Goal: Task Accomplishment & Management: Manage account settings

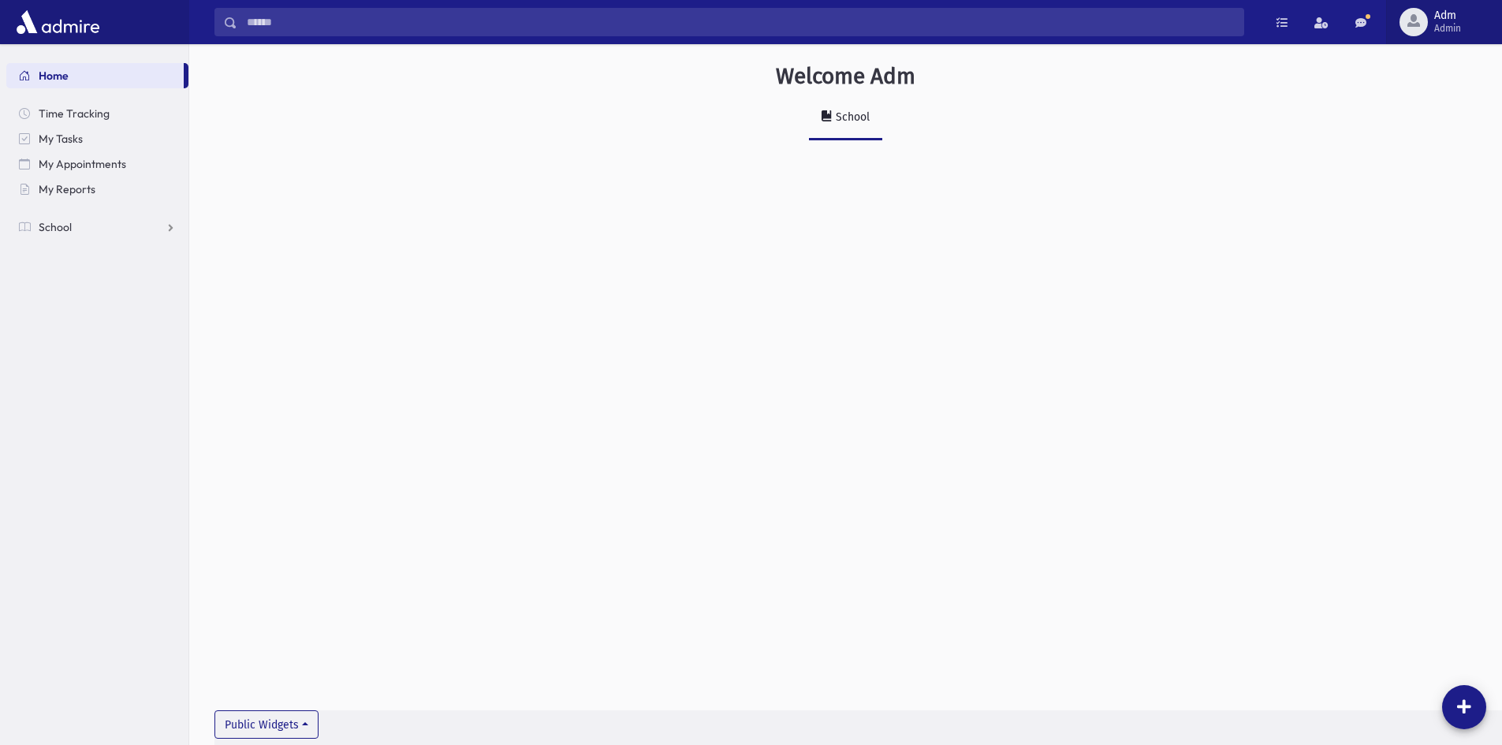
click at [1440, 32] on span "Admin" at bounding box center [1447, 28] width 27 height 13
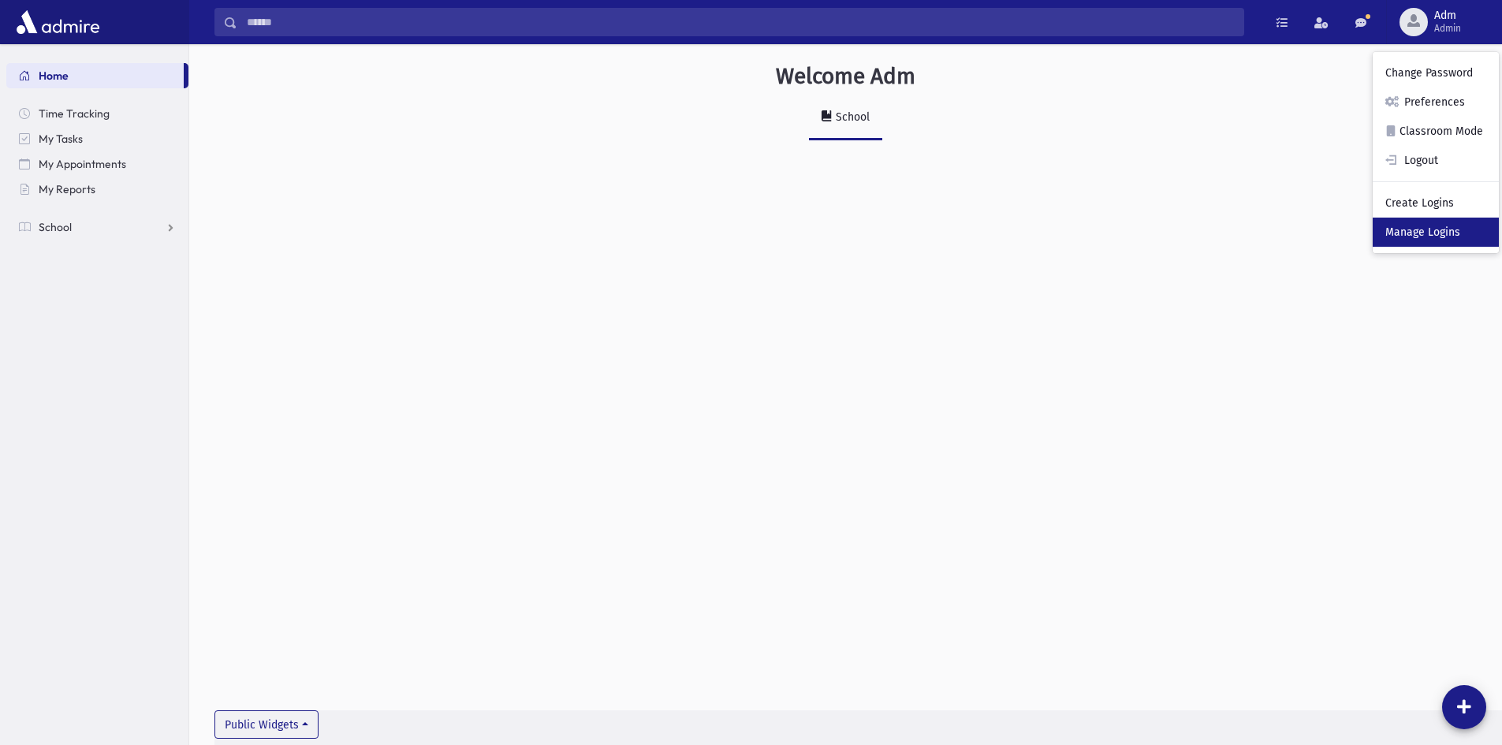
drag, startPoint x: 1420, startPoint y: 225, endPoint x: 1414, endPoint y: 233, distance: 10.7
click at [1420, 225] on link "Manage Logins" at bounding box center [1436, 232] width 126 height 29
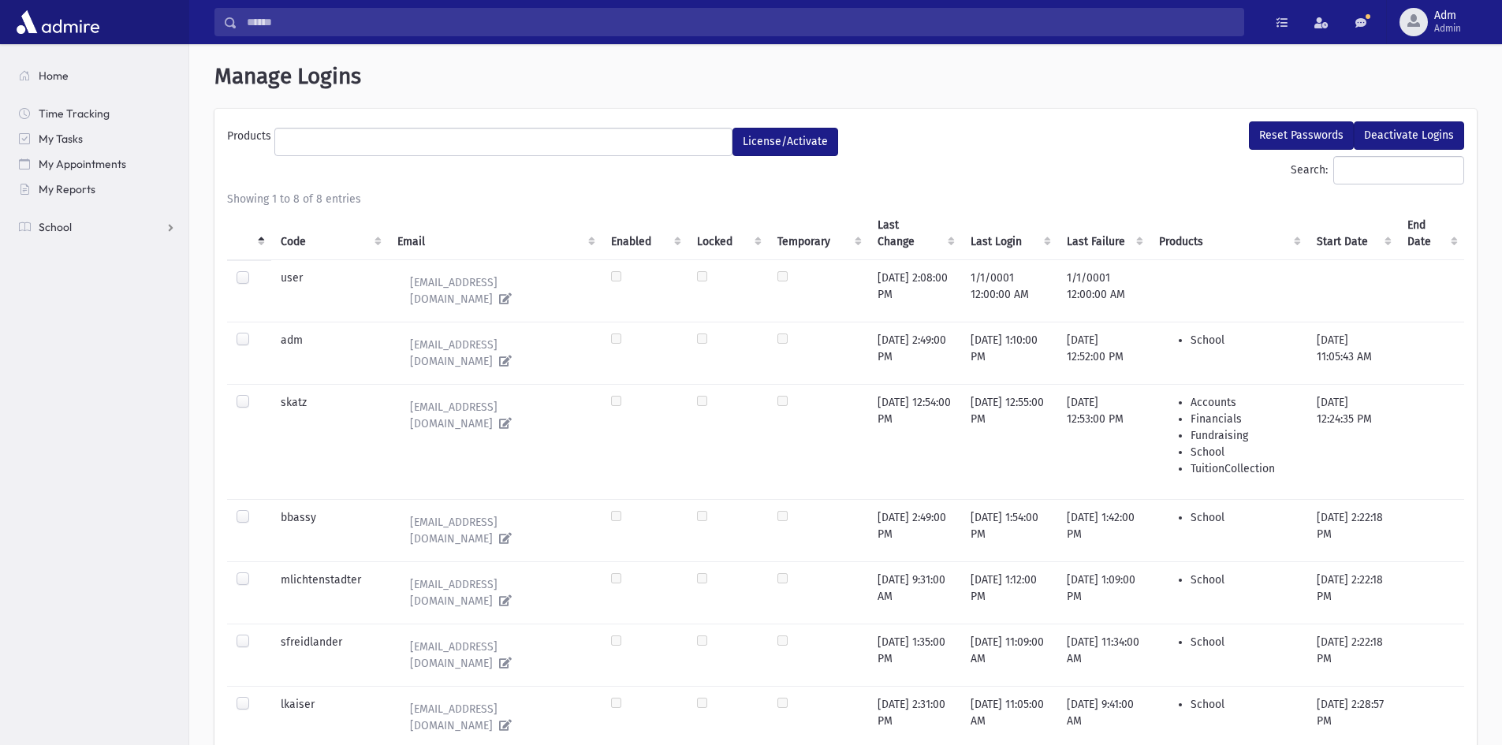
select select
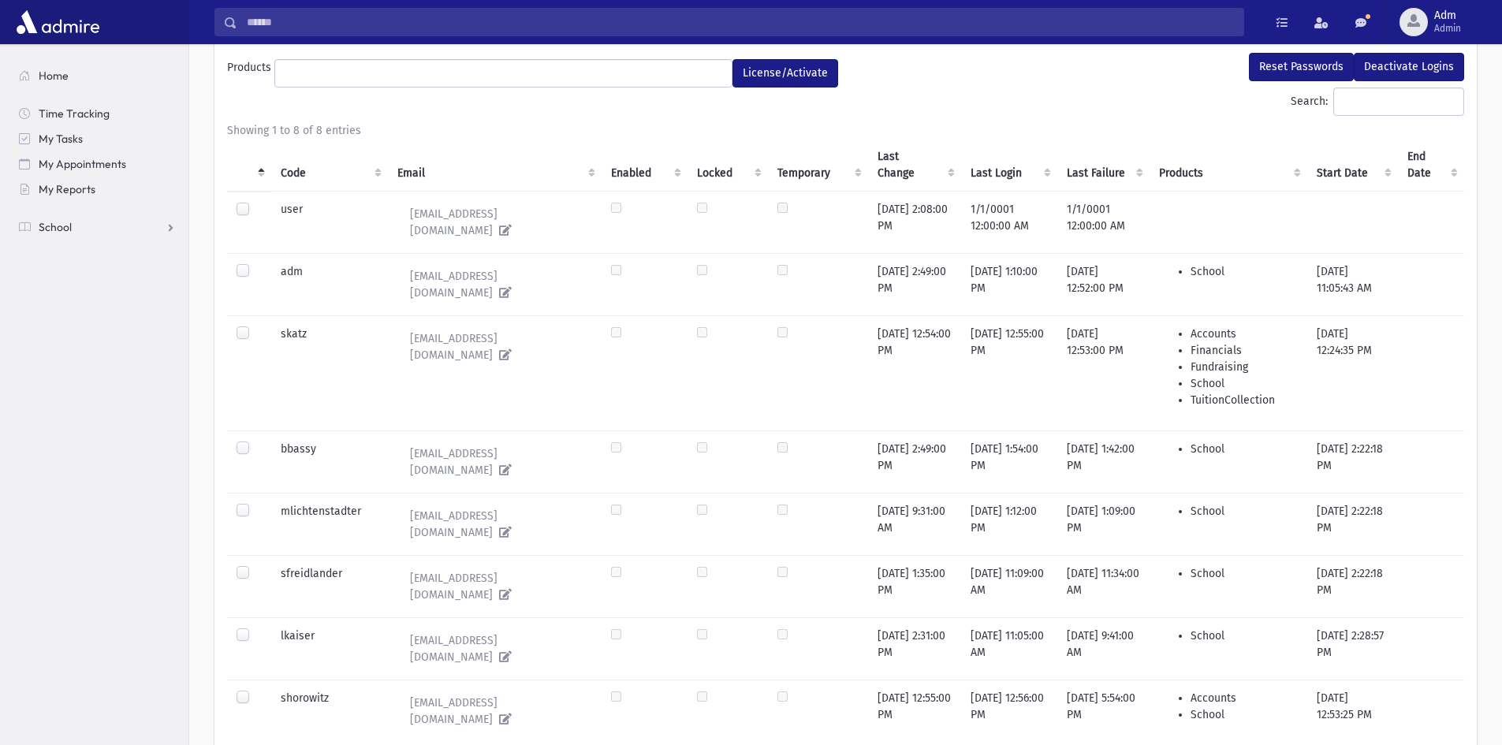
scroll to position [155, 0]
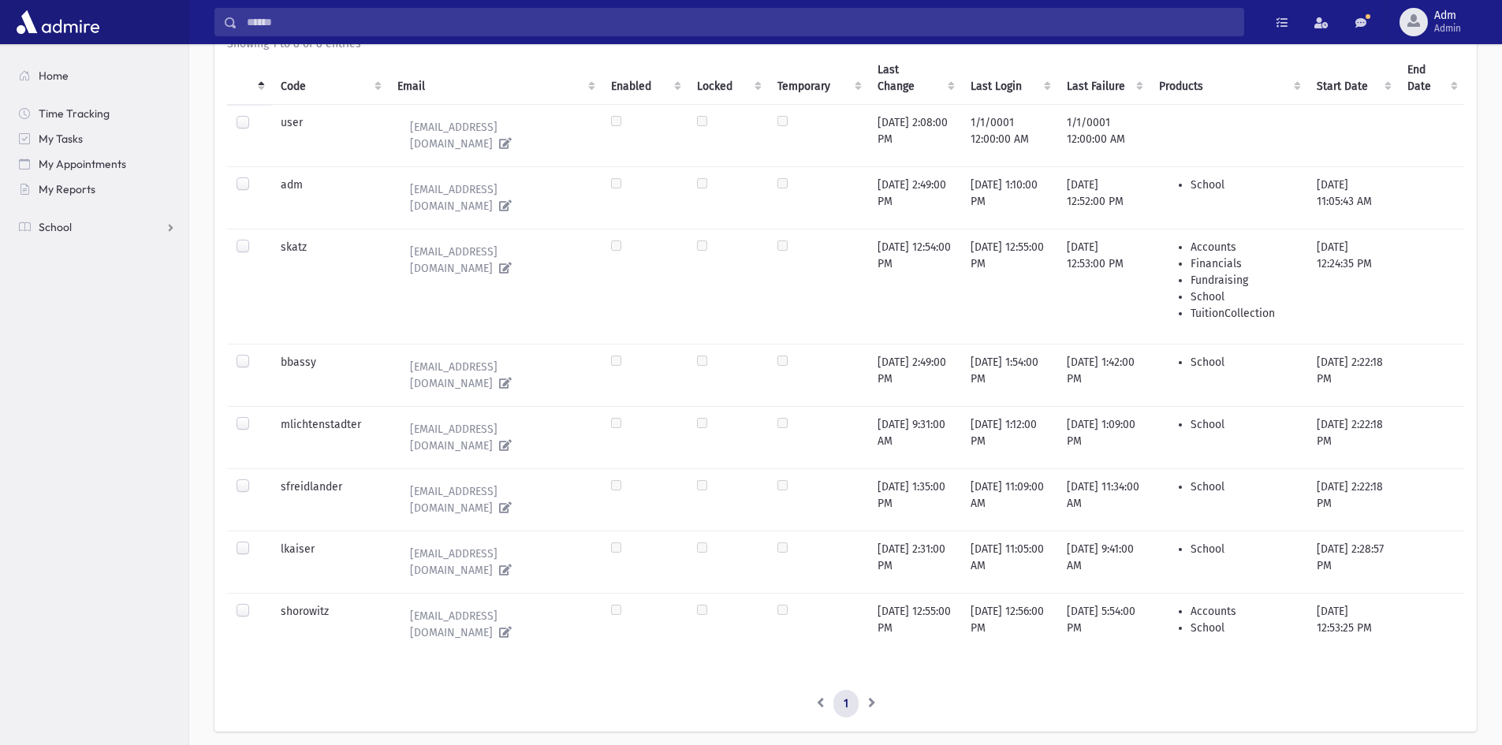
click at [255, 416] on label at bounding box center [255, 416] width 0 height 0
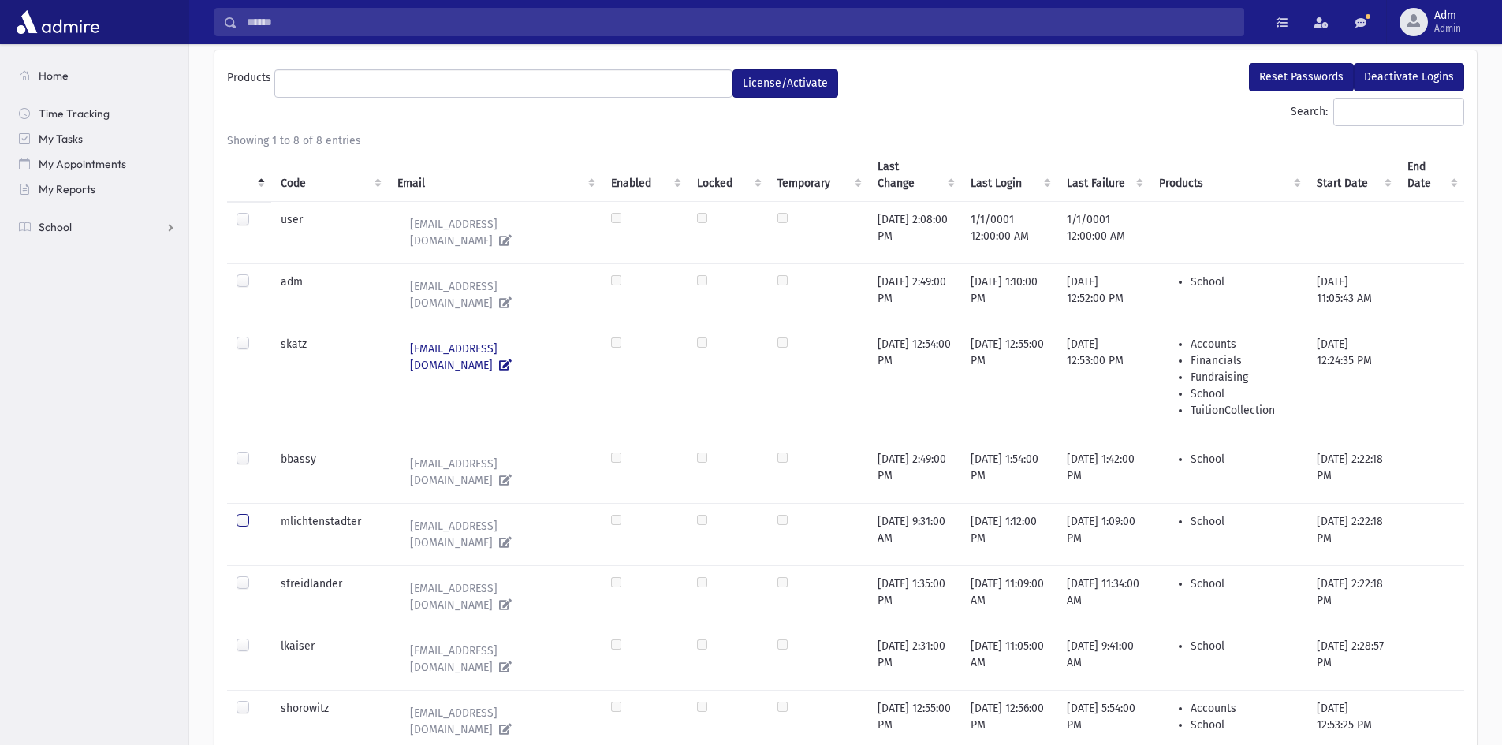
scroll to position [0, 0]
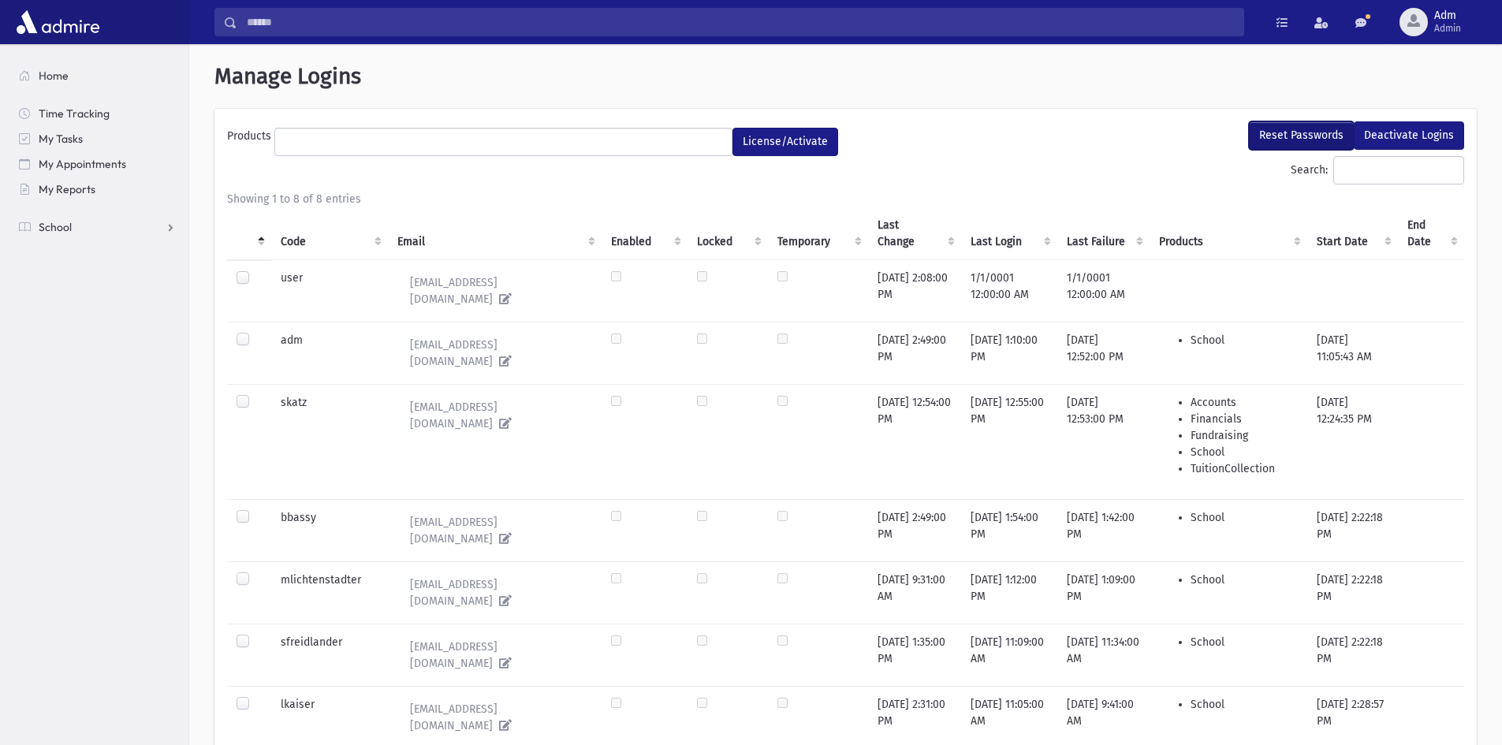
click at [1262, 132] on button "Reset Passwords" at bounding box center [1301, 135] width 105 height 28
select select
